Goal: Task Accomplishment & Management: Manage account settings

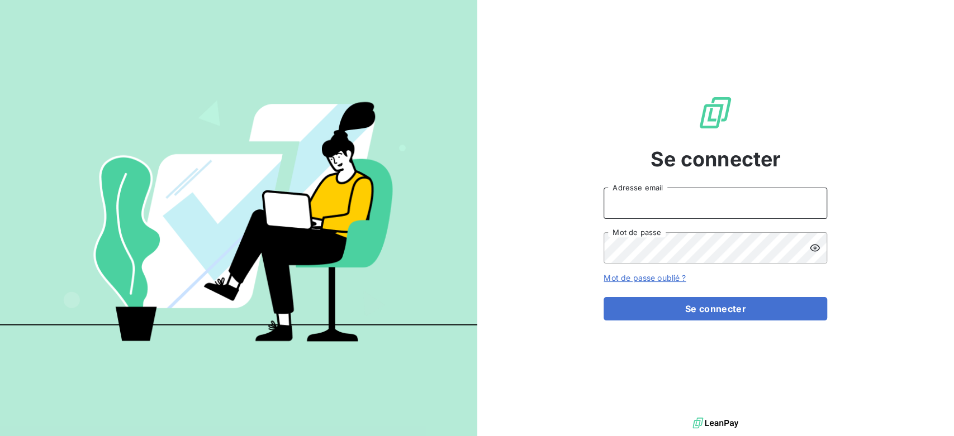
click at [692, 203] on input "Adresse email" at bounding box center [716, 203] width 224 height 31
type input "[PERSON_NAME][EMAIL_ADDRESS][DOMAIN_NAME]"
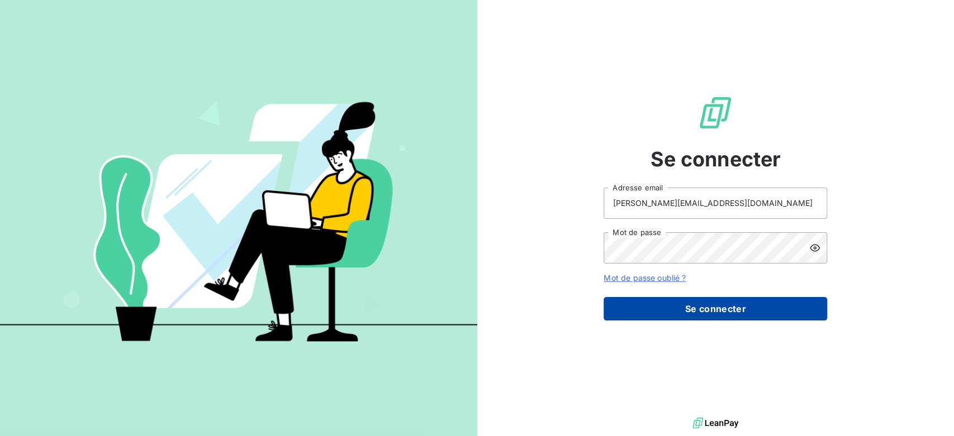
click at [727, 308] on button "Se connecter" at bounding box center [716, 308] width 224 height 23
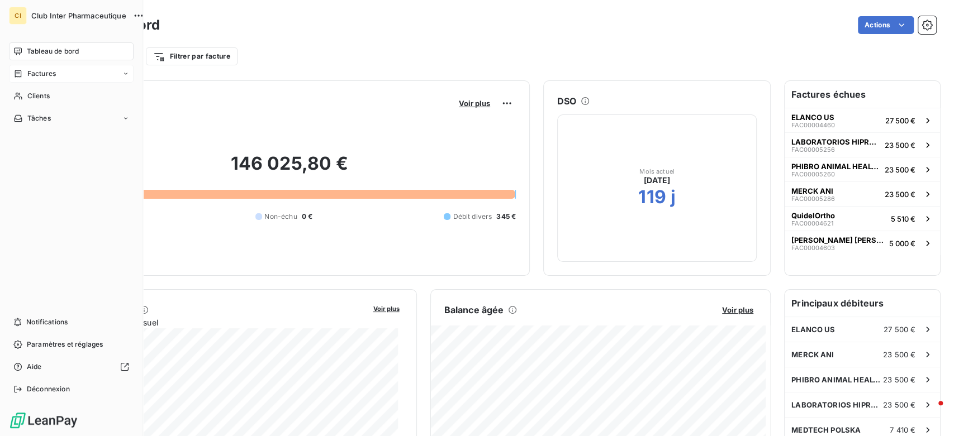
click at [42, 73] on span "Factures" at bounding box center [41, 74] width 29 height 10
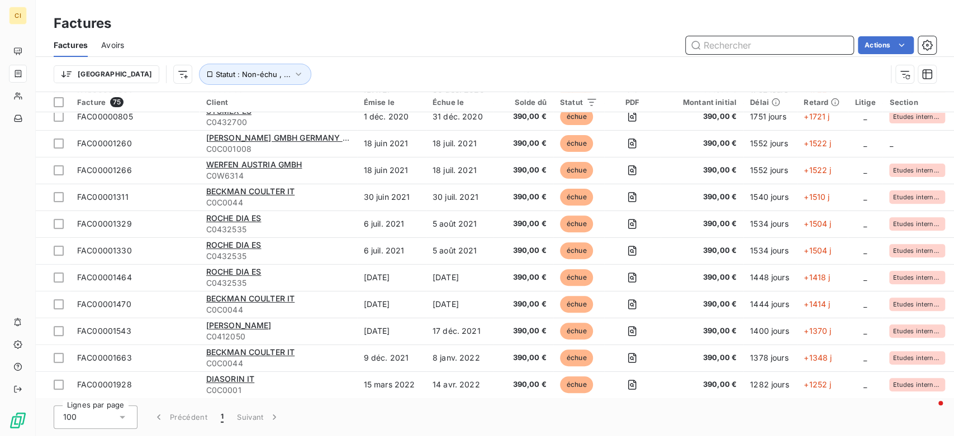
scroll to position [1726, 0]
